Goal: Information Seeking & Learning: Understand process/instructions

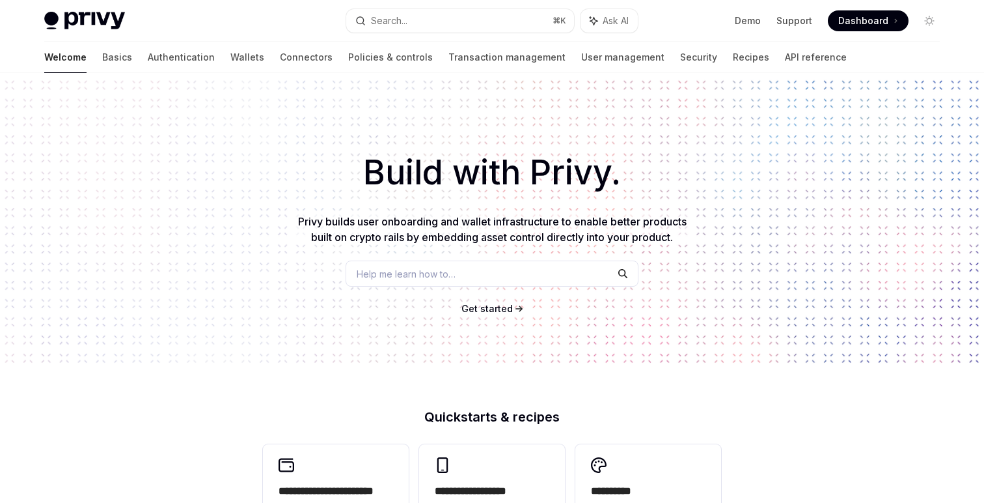
click at [785, 54] on link "API reference" at bounding box center [816, 57] width 62 height 31
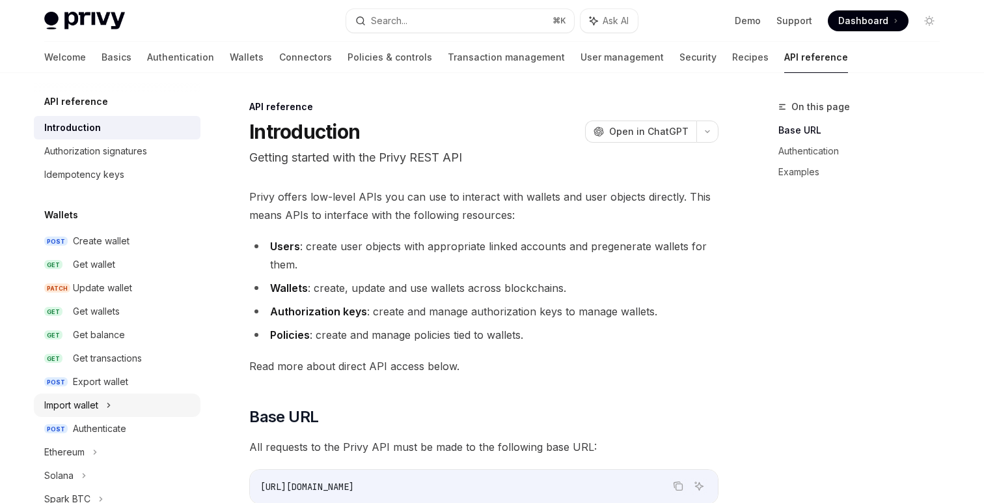
click at [96, 409] on div "Import wallet" at bounding box center [71, 405] width 54 height 16
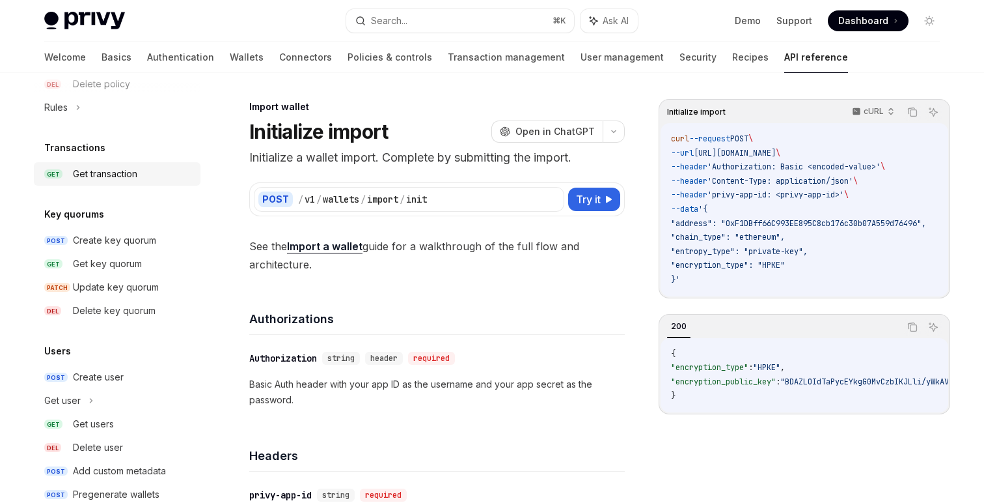
scroll to position [863, 0]
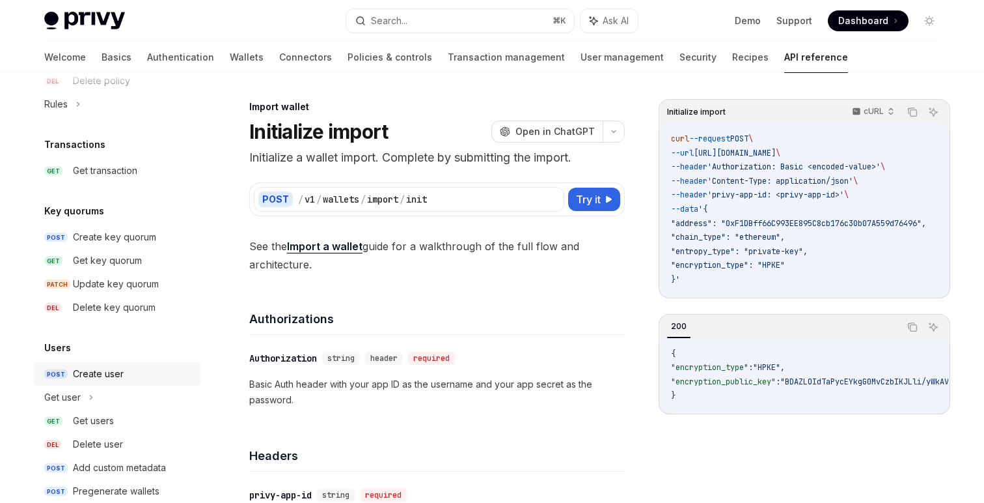
click at [98, 366] on div "Create user" at bounding box center [98, 374] width 51 height 16
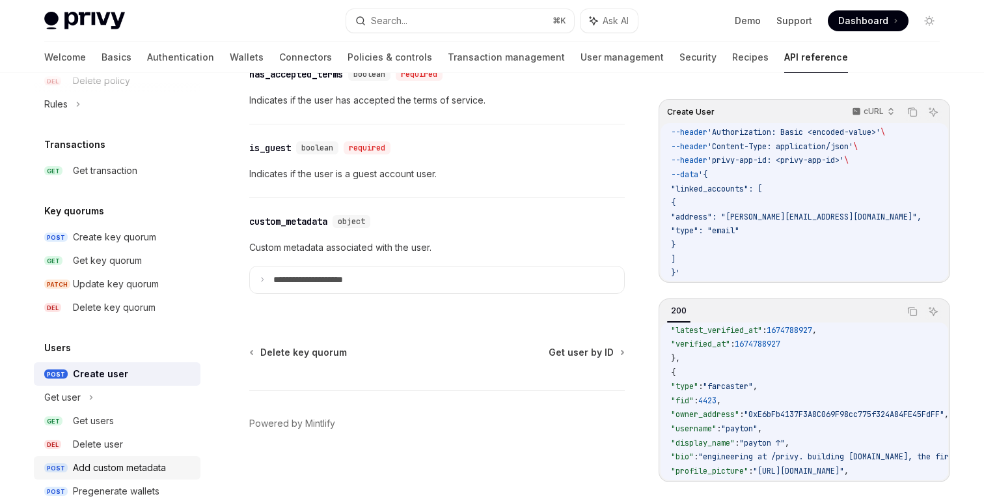
scroll to position [889, 0]
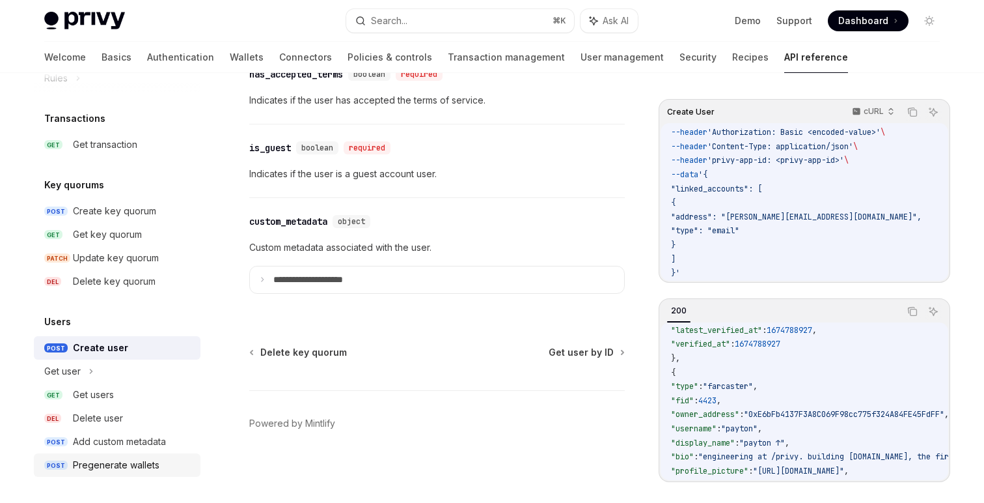
click at [150, 458] on div "Pregenerate wallets" at bounding box center [116, 465] width 87 height 16
type textarea "*"
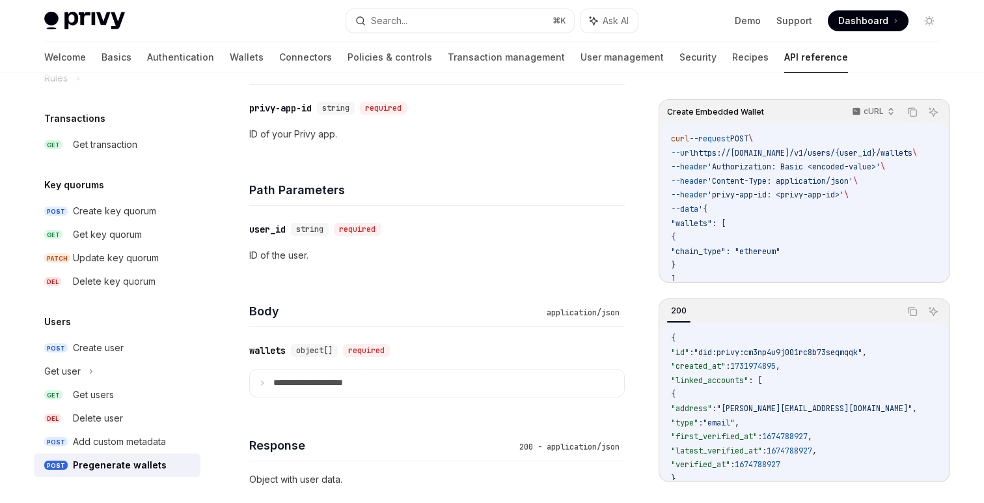
scroll to position [570, 0]
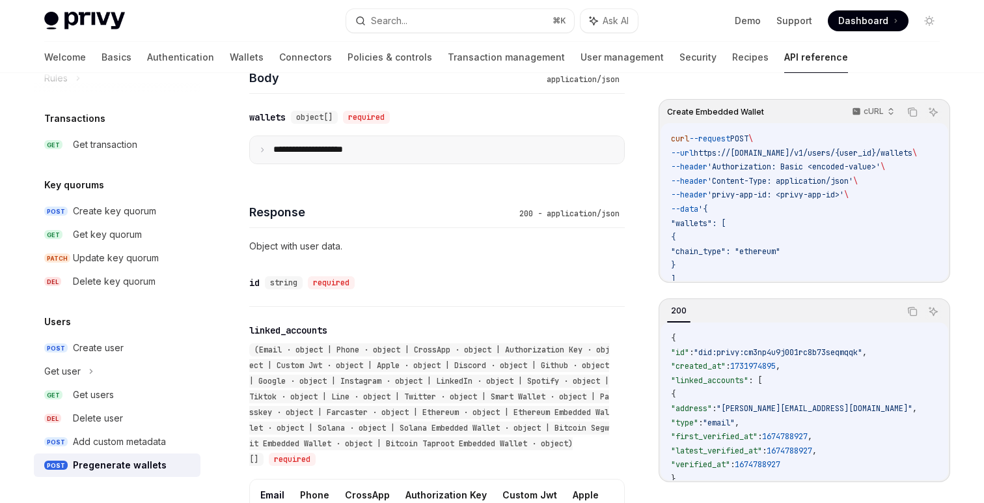
click at [334, 145] on p "**********" at bounding box center [318, 150] width 90 height 12
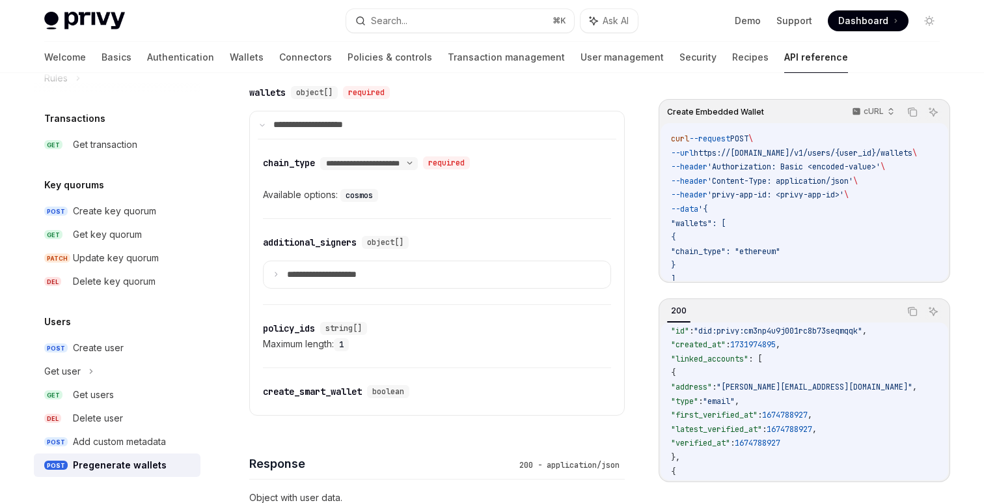
scroll to position [596, 0]
click at [320, 393] on div "create_smart_wallet" at bounding box center [312, 390] width 99 height 13
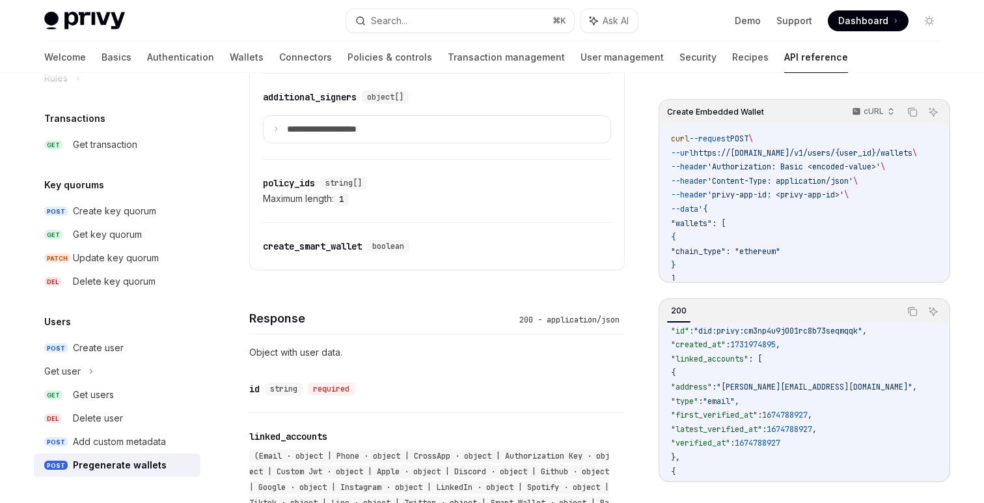
click at [320, 393] on div "**********" at bounding box center [437, 335] width 376 height 1677
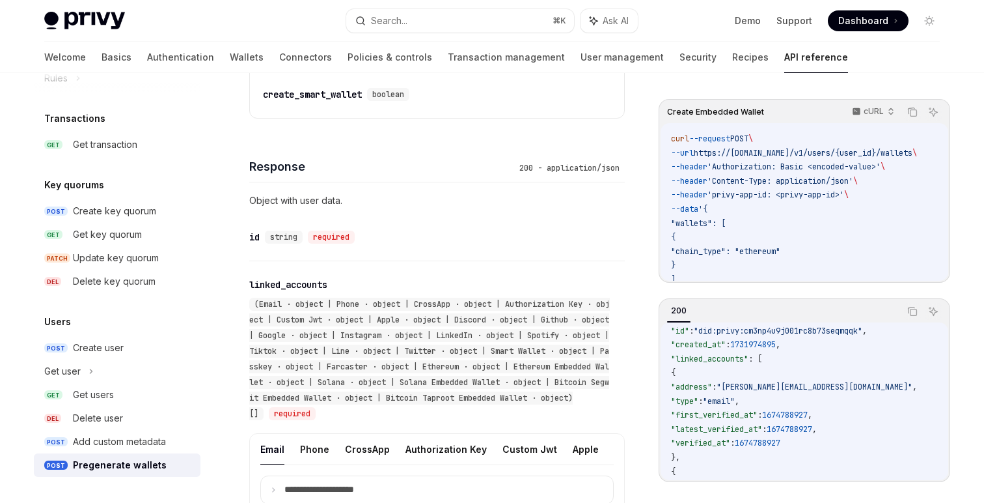
scroll to position [25, 0]
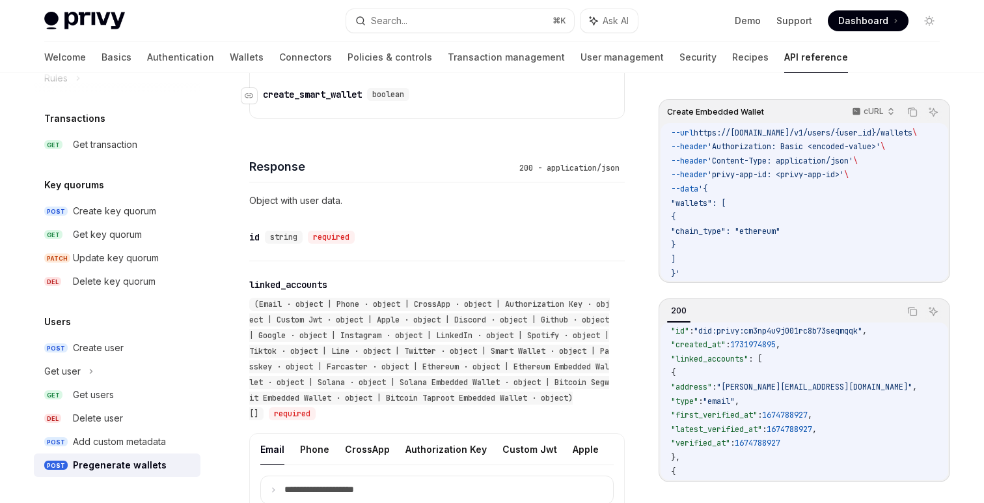
click at [321, 92] on div "create_smart_wallet" at bounding box center [312, 94] width 99 height 13
copy div "create_smart_wallet"
click at [568, 293] on div "​ linked_accounts (Email · object | Phone · object | CrossApp · object | Author…" at bounding box center [430, 349] width 363 height 143
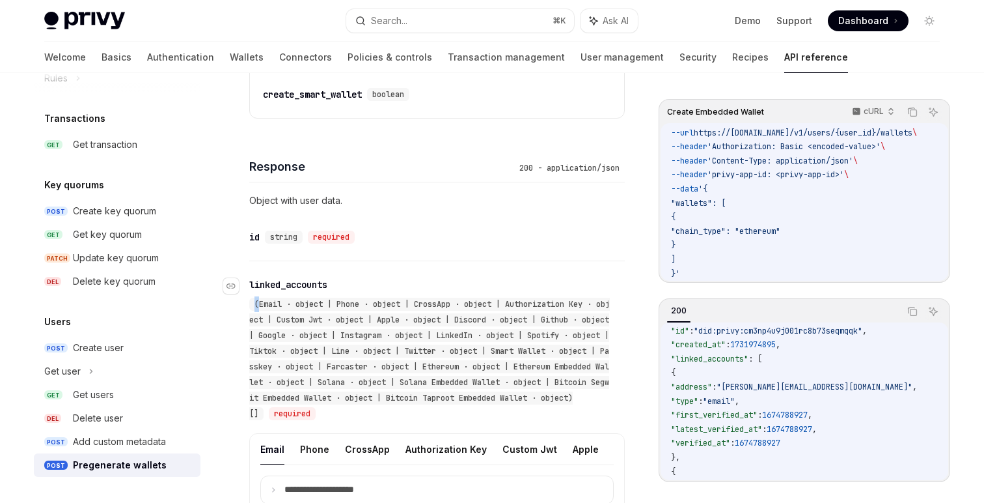
click at [568, 293] on div "​ linked_accounts (Email · object | Phone · object | CrossApp · object | Author…" at bounding box center [430, 349] width 363 height 143
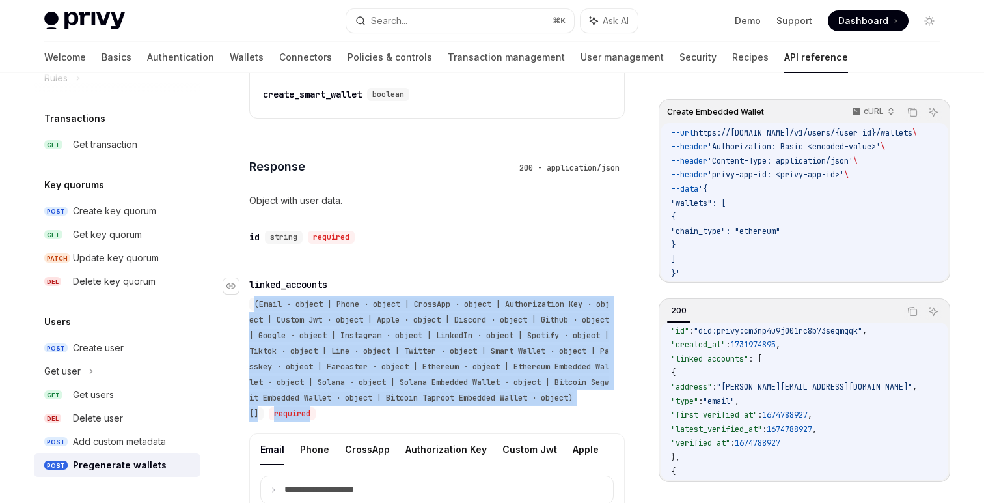
click at [568, 293] on div "​ linked_accounts (Email · object | Phone · object | CrossApp · object | Author…" at bounding box center [430, 349] width 363 height 143
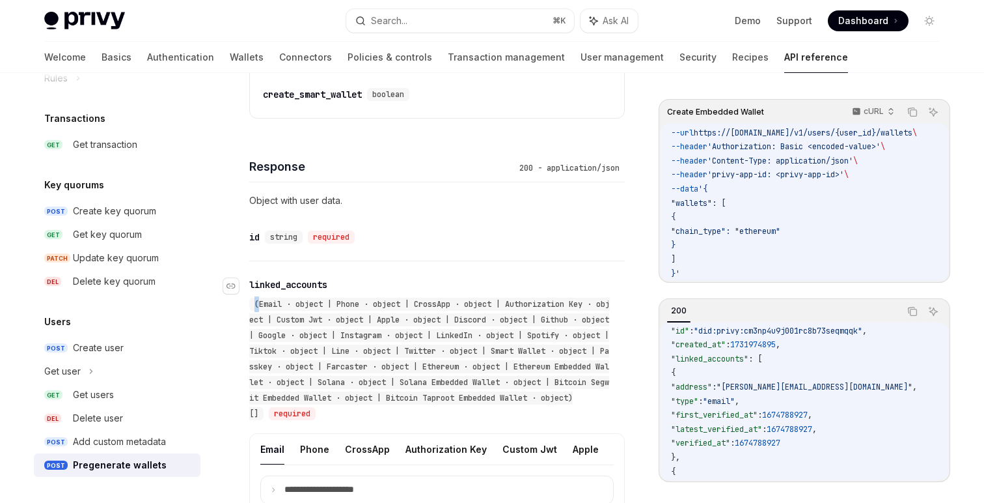
click at [568, 293] on div "​ linked_accounts (Email · object | Phone · object | CrossApp · object | Author…" at bounding box center [430, 349] width 363 height 143
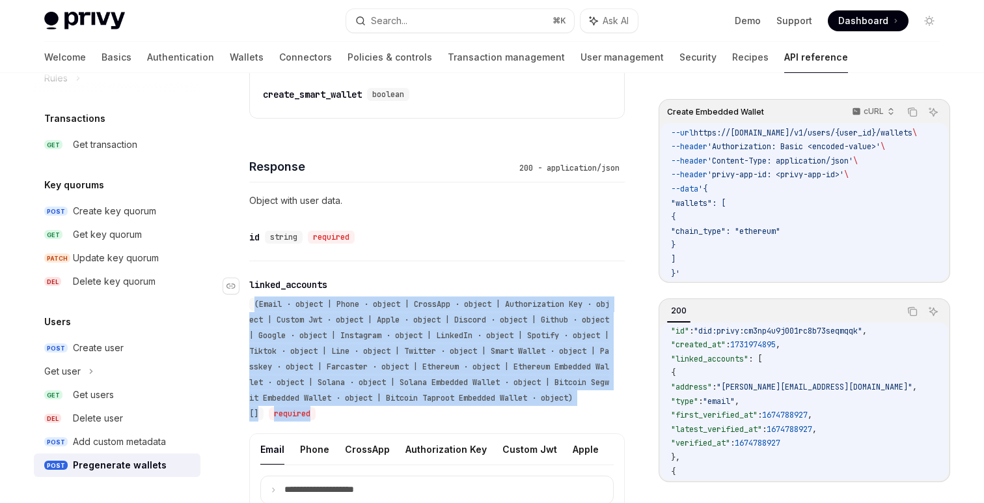
click at [568, 293] on div "​ linked_accounts (Email · object | Phone · object | CrossApp · object | Author…" at bounding box center [430, 349] width 363 height 143
click at [567, 290] on div "​ linked_accounts (Email · object | Phone · object | CrossApp · object | Author…" at bounding box center [430, 349] width 363 height 143
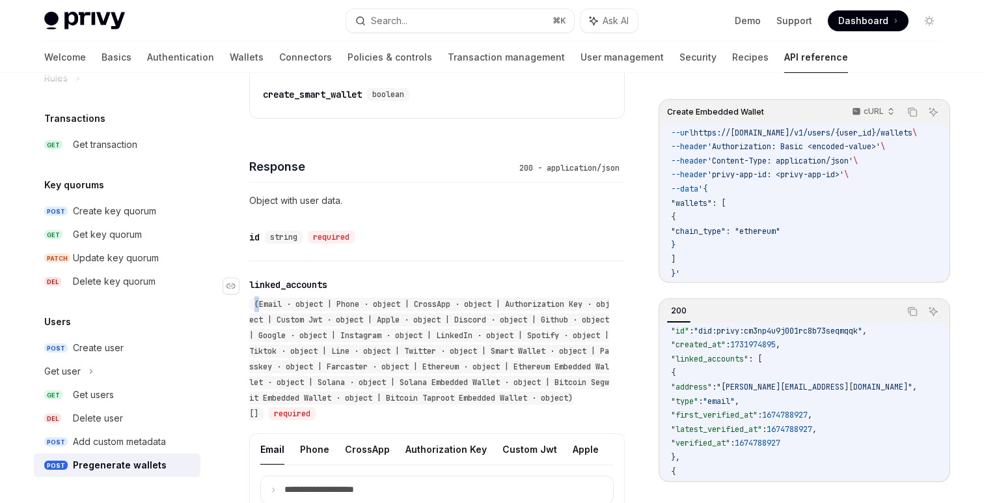
click at [567, 290] on div "​ linked_accounts (Email · object | Phone · object | CrossApp · object | Author…" at bounding box center [430, 349] width 363 height 143
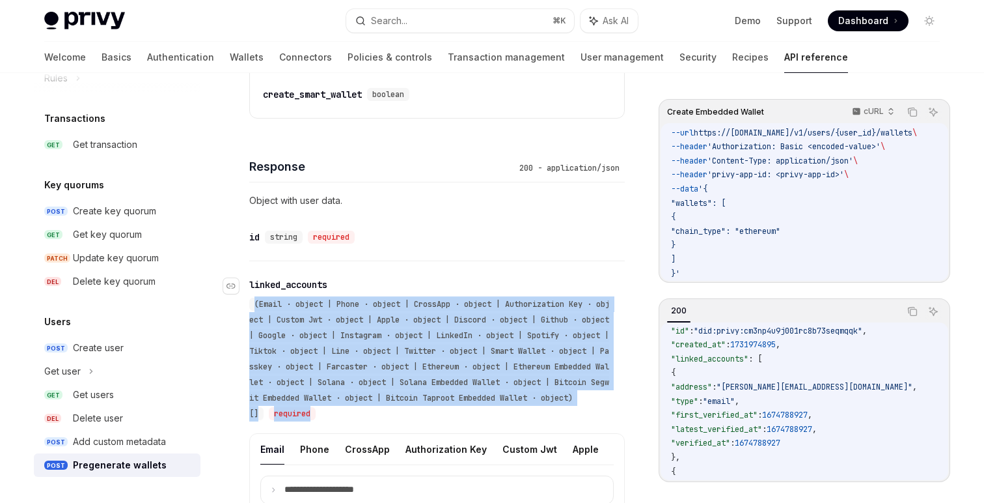
click at [567, 290] on div "​ linked_accounts (Email · object | Phone · object | CrossApp · object | Author…" at bounding box center [430, 349] width 363 height 143
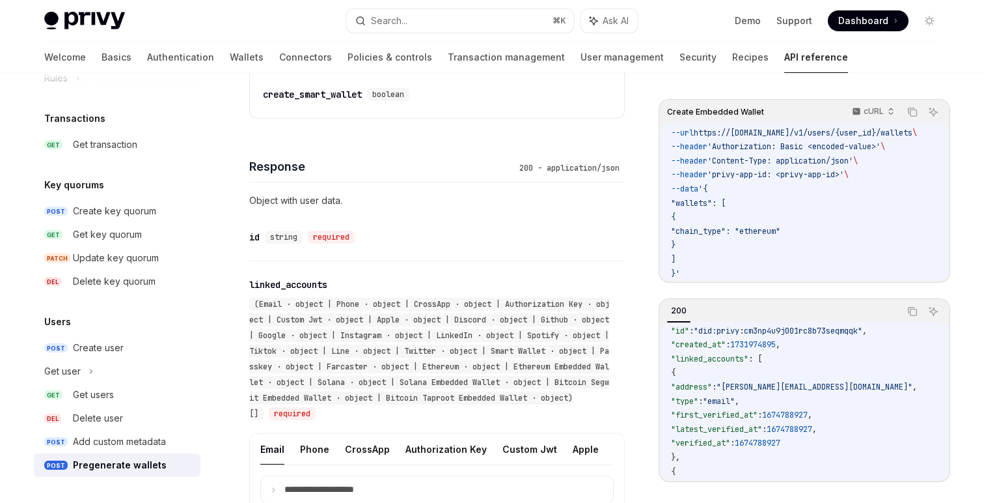
click at [557, 272] on div "**********" at bounding box center [437, 396] width 376 height 270
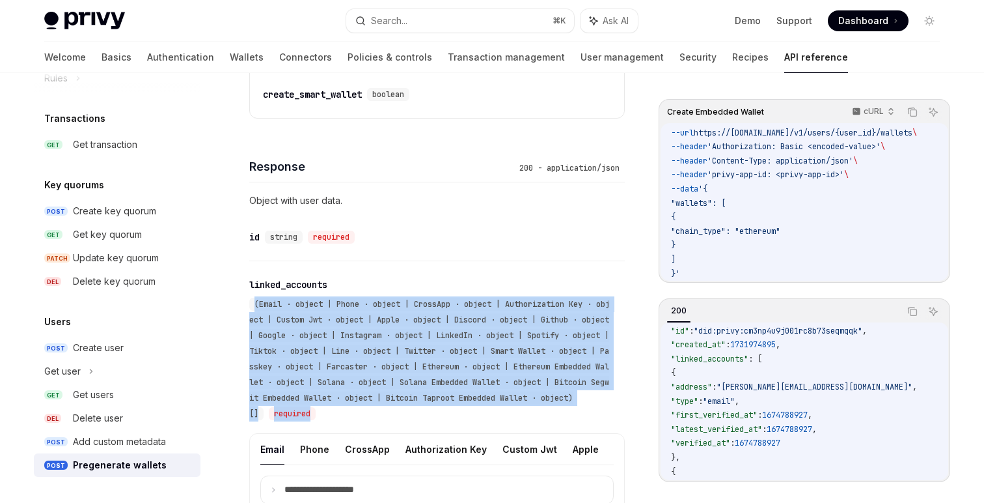
click at [557, 272] on div "**********" at bounding box center [437, 396] width 376 height 270
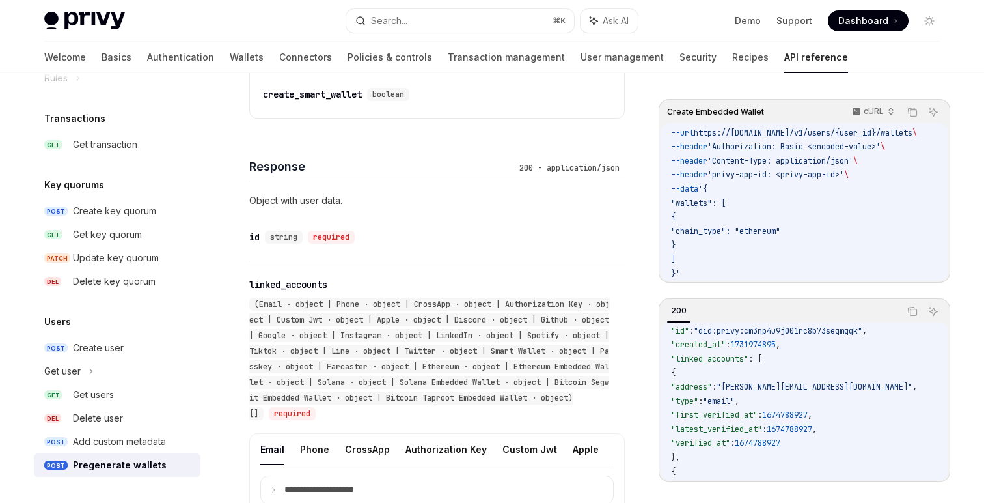
click at [555, 261] on div "**********" at bounding box center [437, 396] width 376 height 270
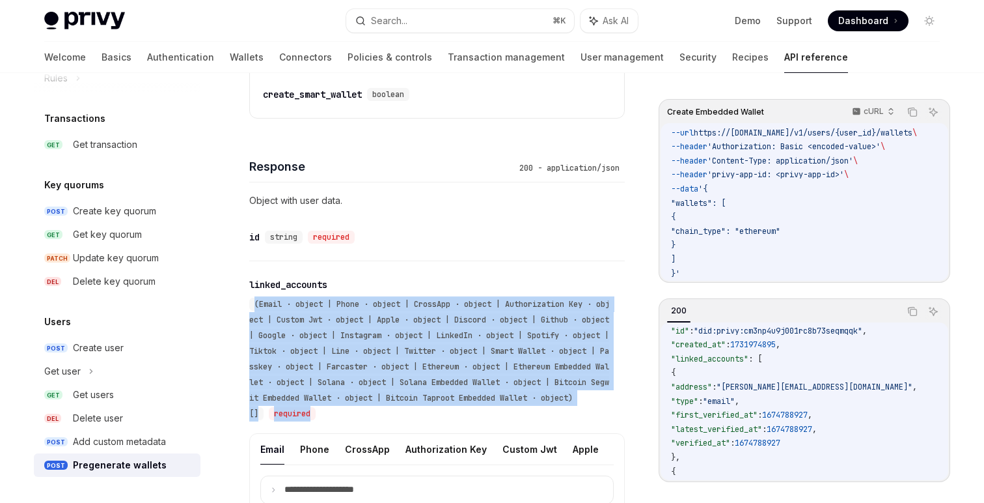
click at [555, 261] on div "**********" at bounding box center [437, 396] width 376 height 270
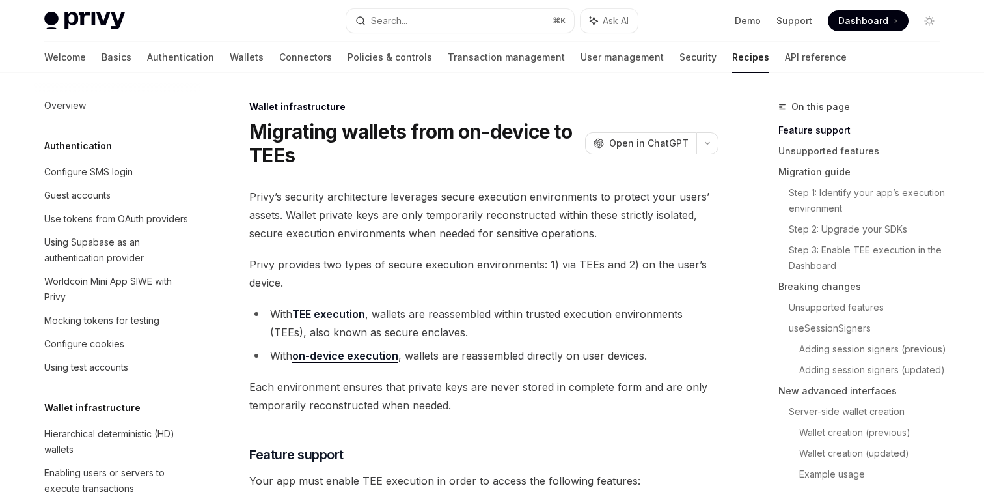
scroll to position [279, 0]
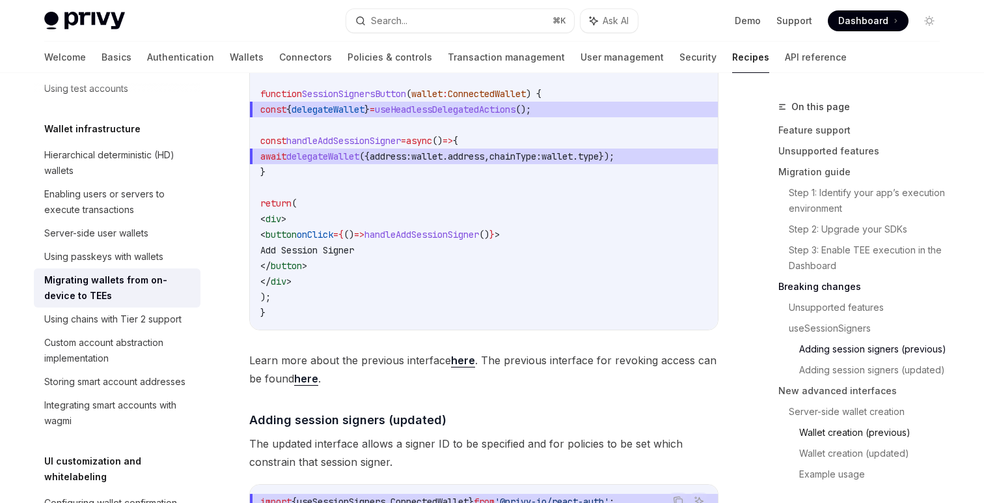
click at [871, 432] on link "Wallet creation (previous)" at bounding box center [875, 432] width 151 height 21
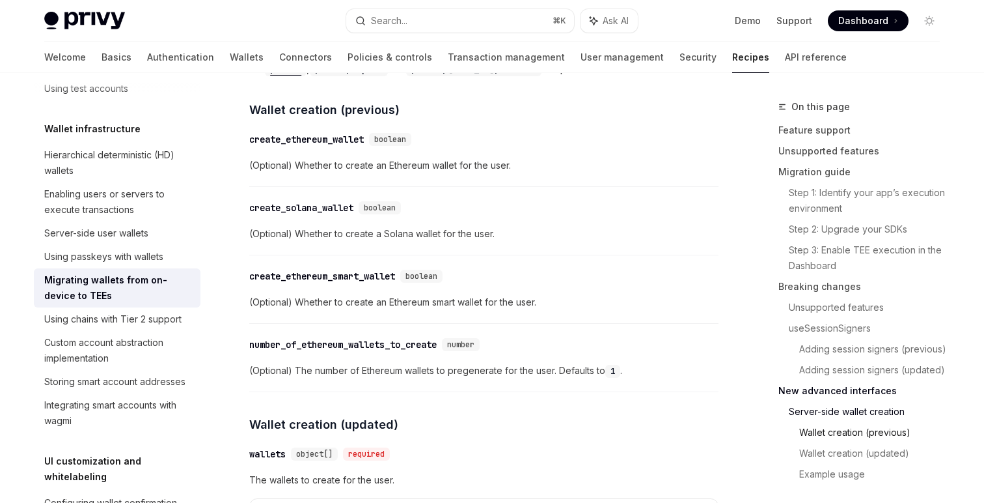
scroll to position [3256, 0]
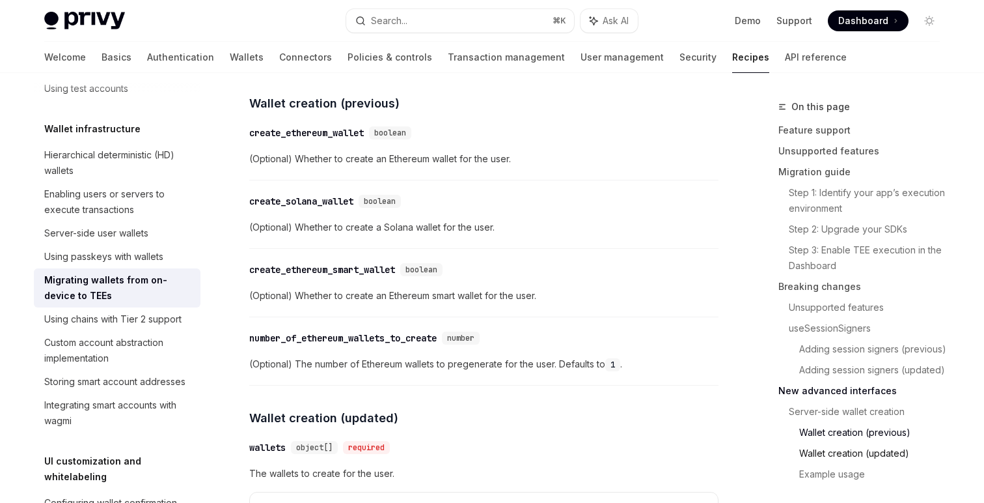
click at [880, 456] on link "Wallet creation (updated)" at bounding box center [875, 453] width 151 height 21
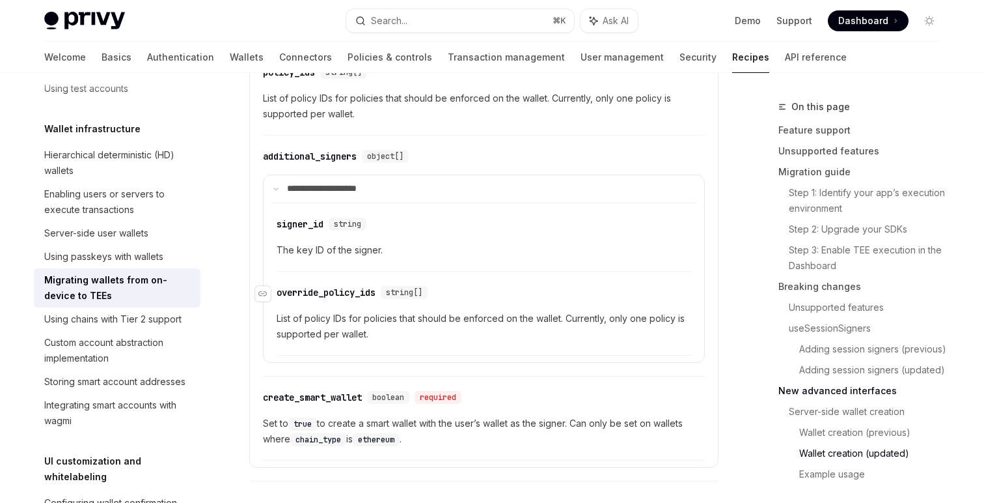
scroll to position [3813, 0]
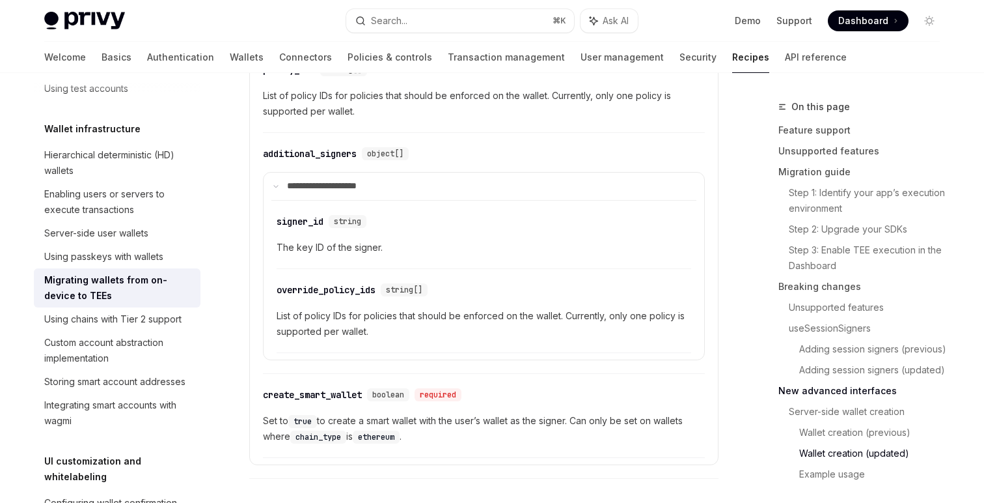
click at [411, 427] on span "Set to true to create a smart wallet with the user’s wallet as the signer. Can …" at bounding box center [484, 428] width 442 height 31
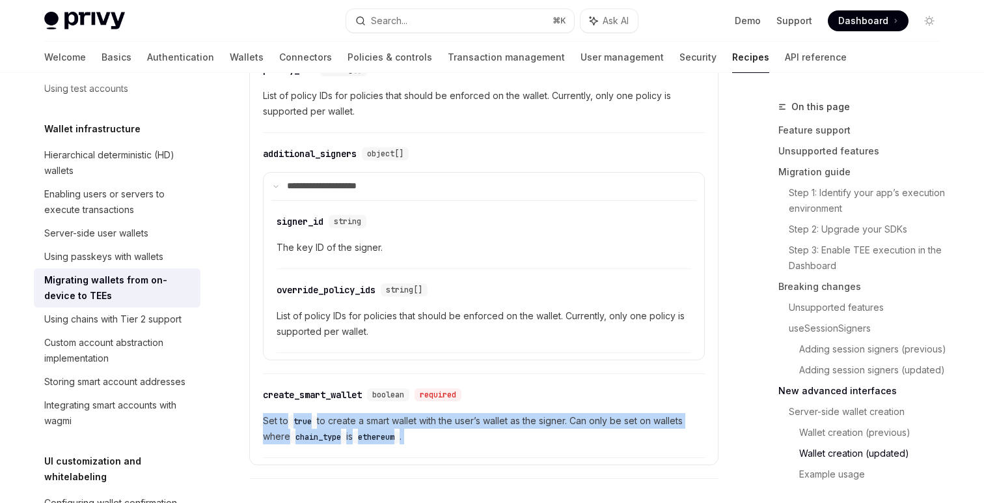
click at [411, 427] on span "Set to true to create a smart wallet with the user’s wallet as the signer. Can …" at bounding box center [484, 428] width 442 height 31
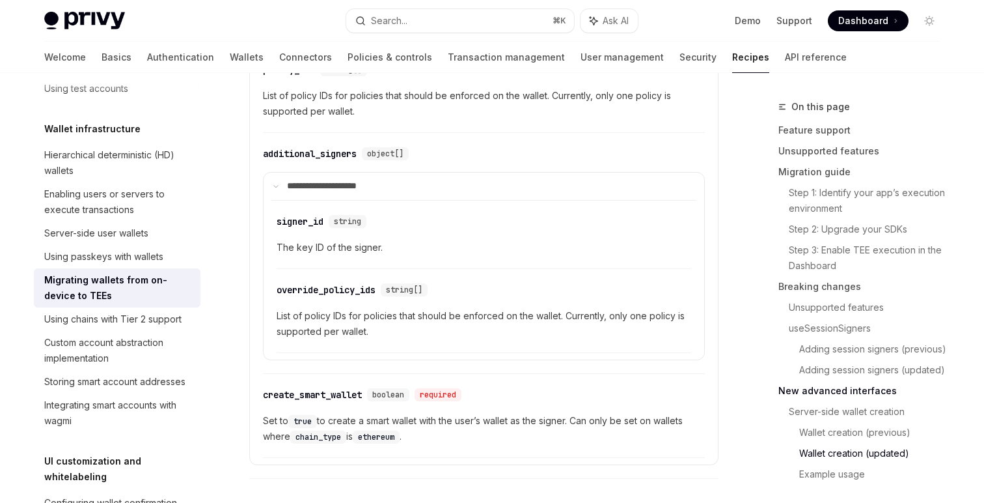
click at [451, 427] on span "Set to true to create a smart wallet with the user’s wallet as the signer. Can …" at bounding box center [484, 428] width 442 height 31
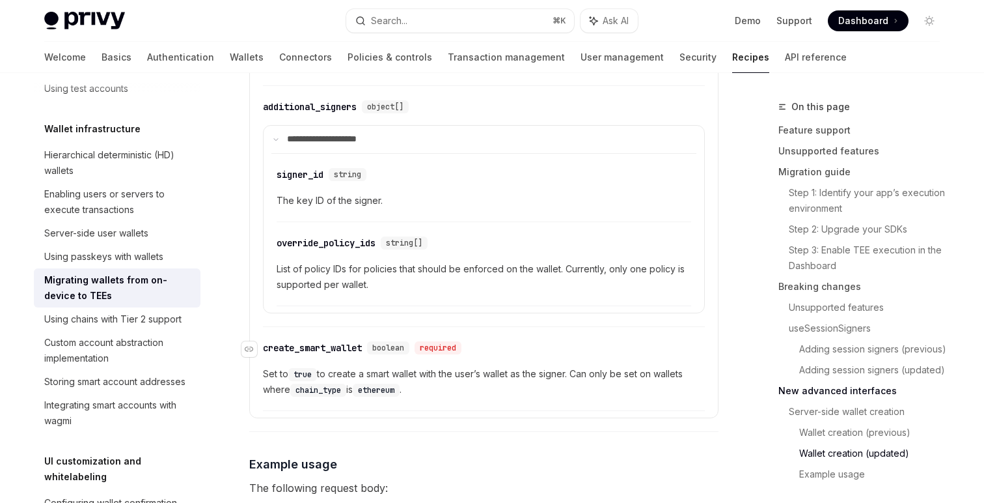
scroll to position [3886, 0]
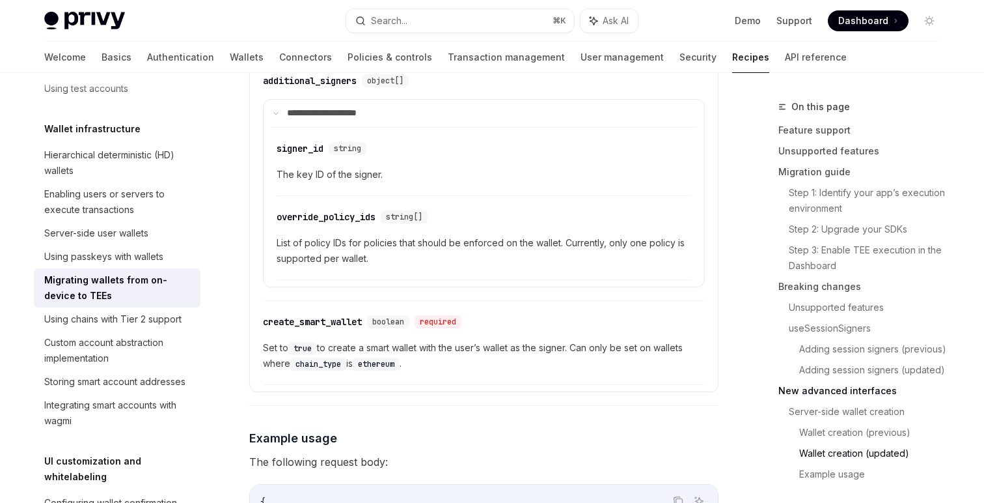
click at [462, 362] on span "Set to true to create a smart wallet with the user’s wallet as the signer. Can …" at bounding box center [484, 355] width 442 height 31
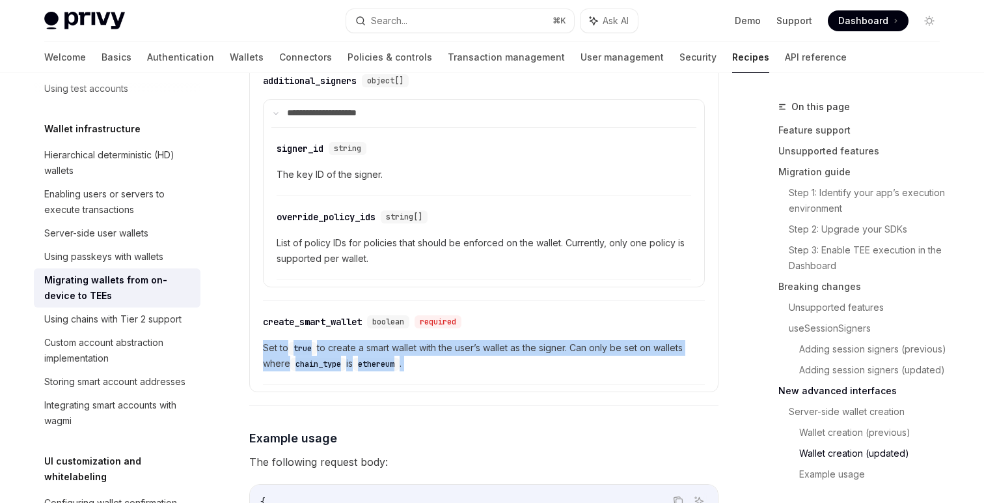
click at [462, 362] on span "Set to true to create a smart wallet with the user’s wallet as the signer. Can …" at bounding box center [484, 355] width 442 height 31
click at [488, 362] on span "Set to true to create a smart wallet with the user’s wallet as the signer. Can …" at bounding box center [484, 355] width 442 height 31
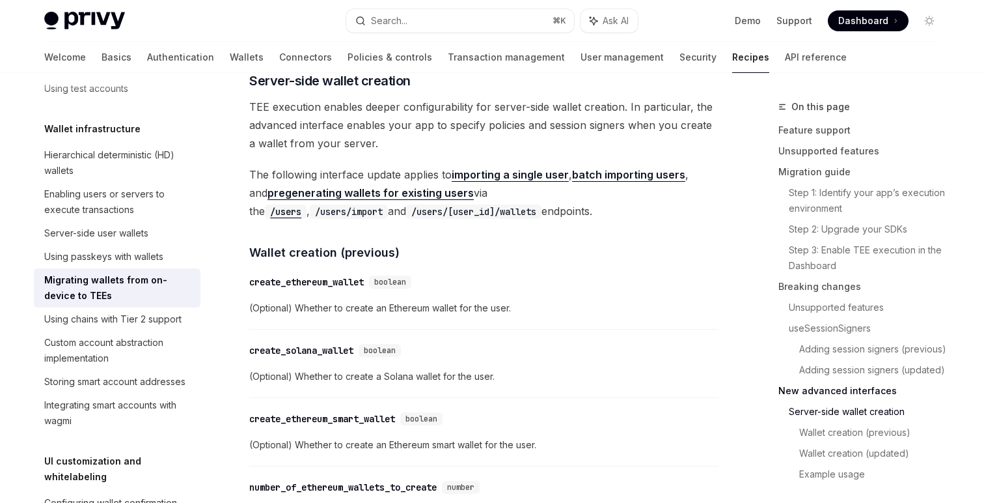
scroll to position [3075, 0]
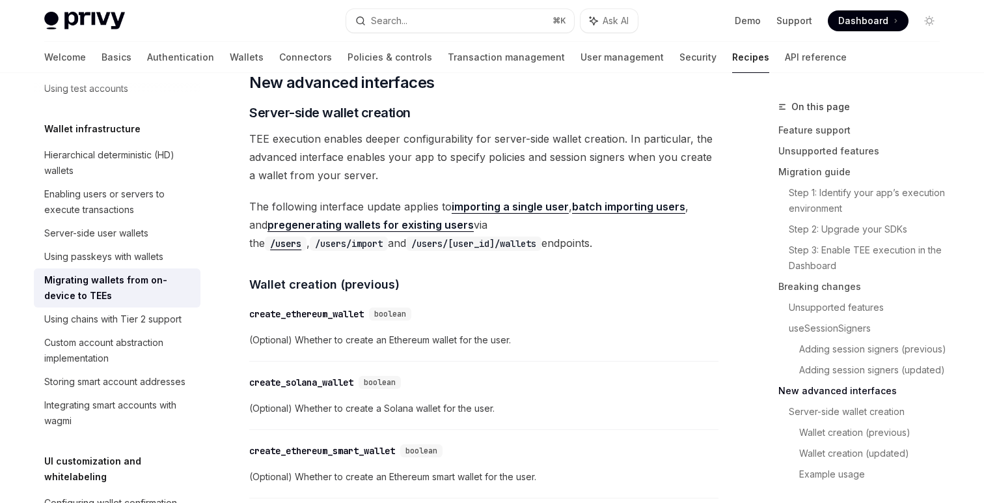
click at [572, 237] on span "The following interface update applies to importing a single user , batch impor…" at bounding box center [483, 224] width 469 height 55
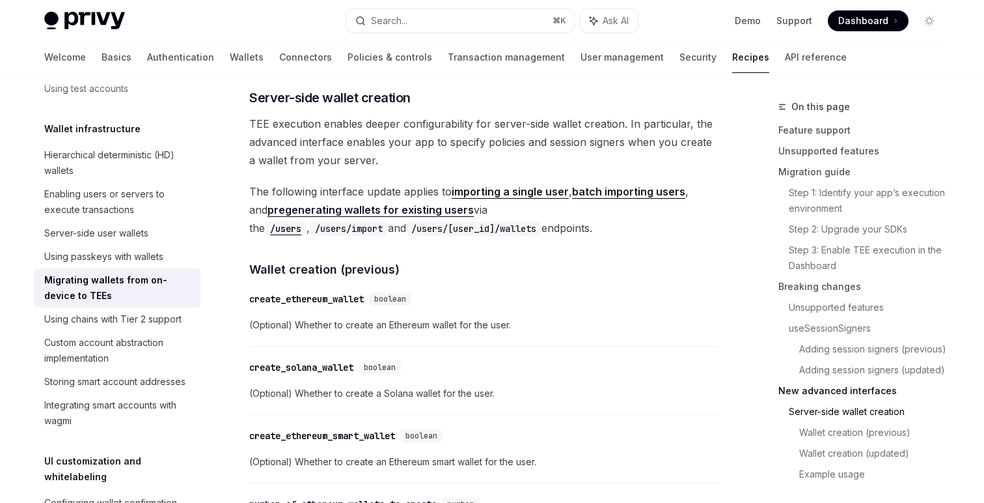
scroll to position [3092, 0]
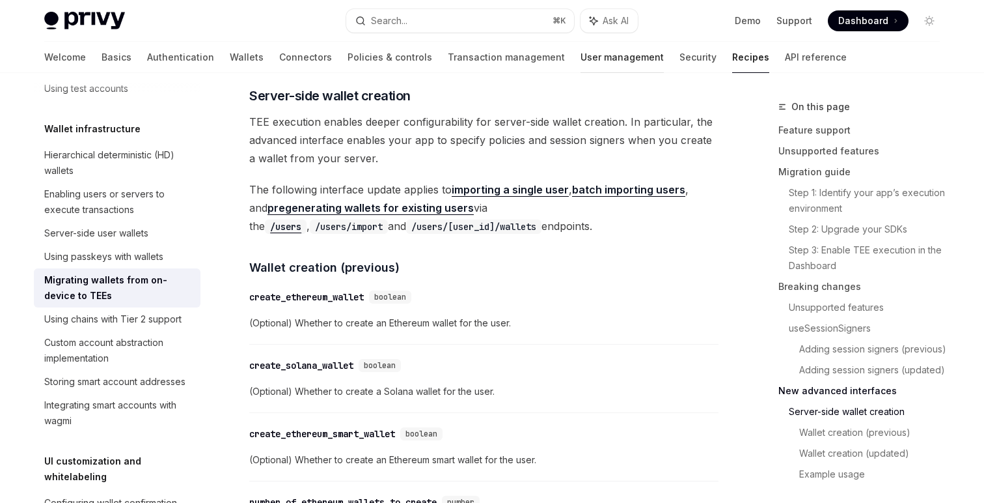
click at [581, 59] on link "User management" at bounding box center [622, 57] width 83 height 31
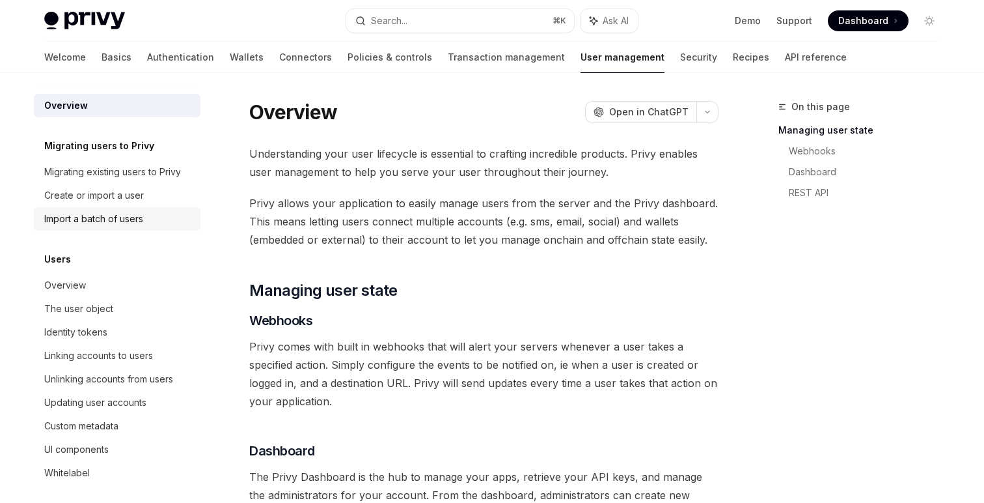
click at [101, 216] on div "Import a batch of users" at bounding box center [93, 219] width 99 height 16
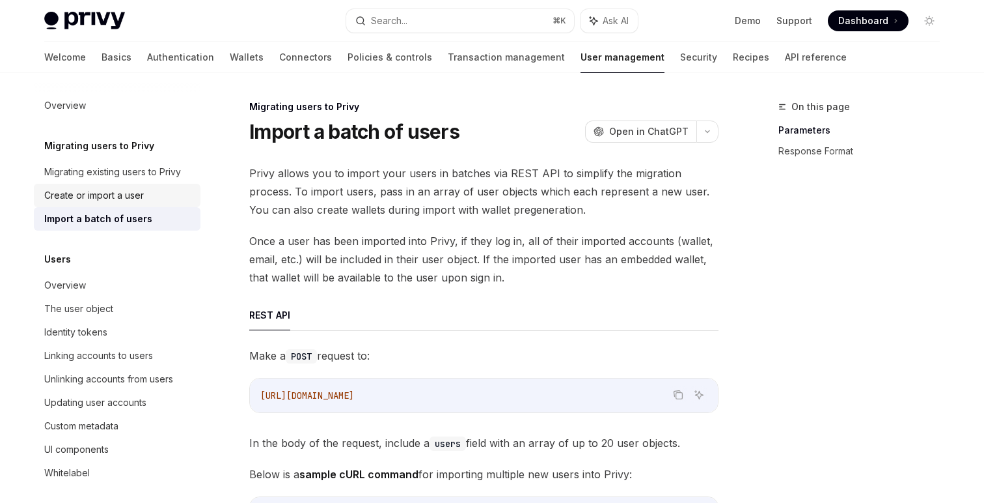
click at [102, 203] on link "Create or import a user" at bounding box center [117, 195] width 167 height 23
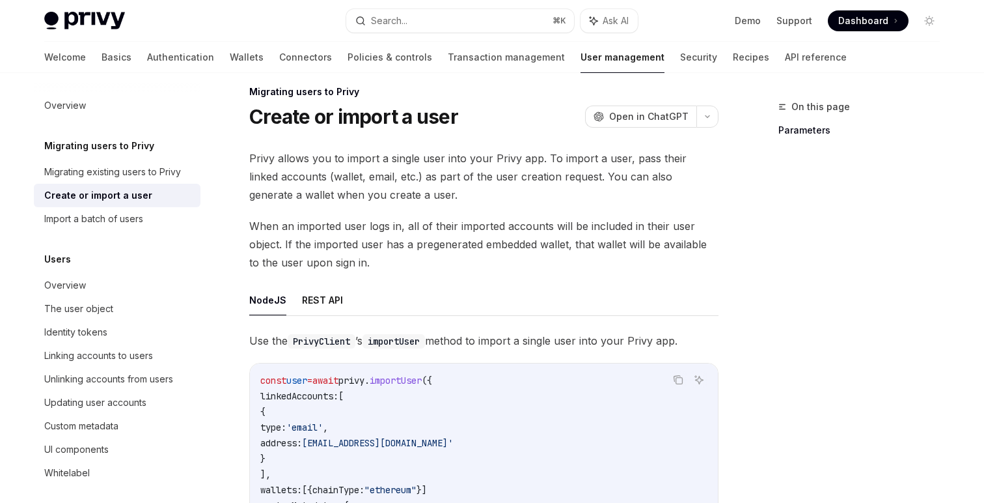
scroll to position [124, 0]
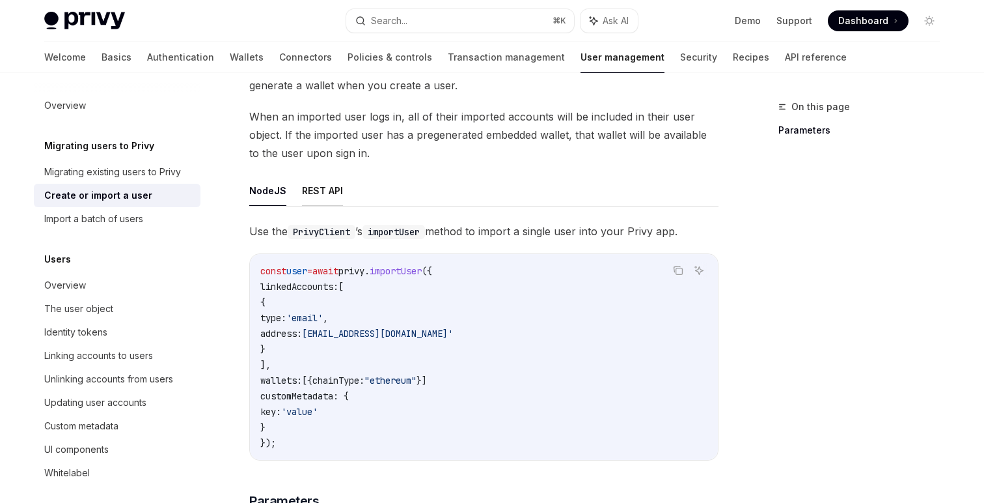
click at [314, 194] on button "REST API" at bounding box center [322, 190] width 41 height 31
type textarea "*"
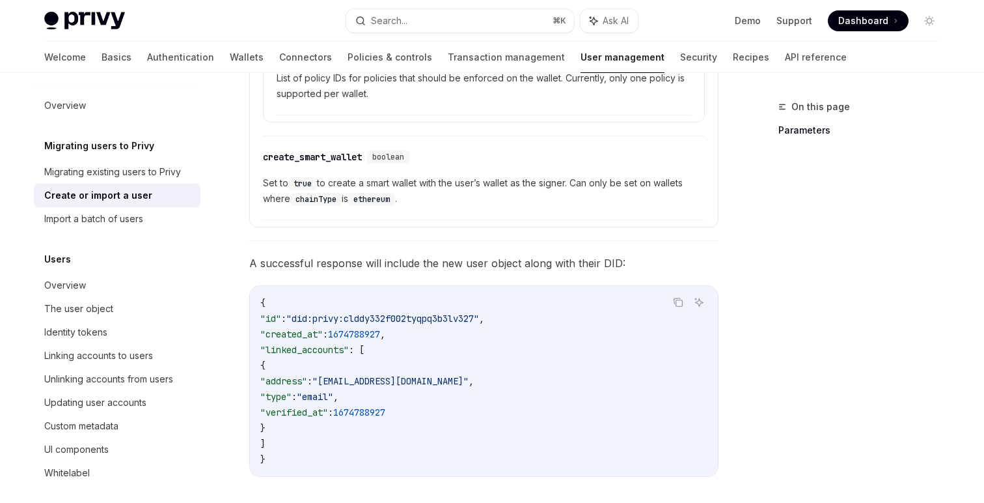
scroll to position [1215, 0]
